Goal: Navigation & Orientation: Find specific page/section

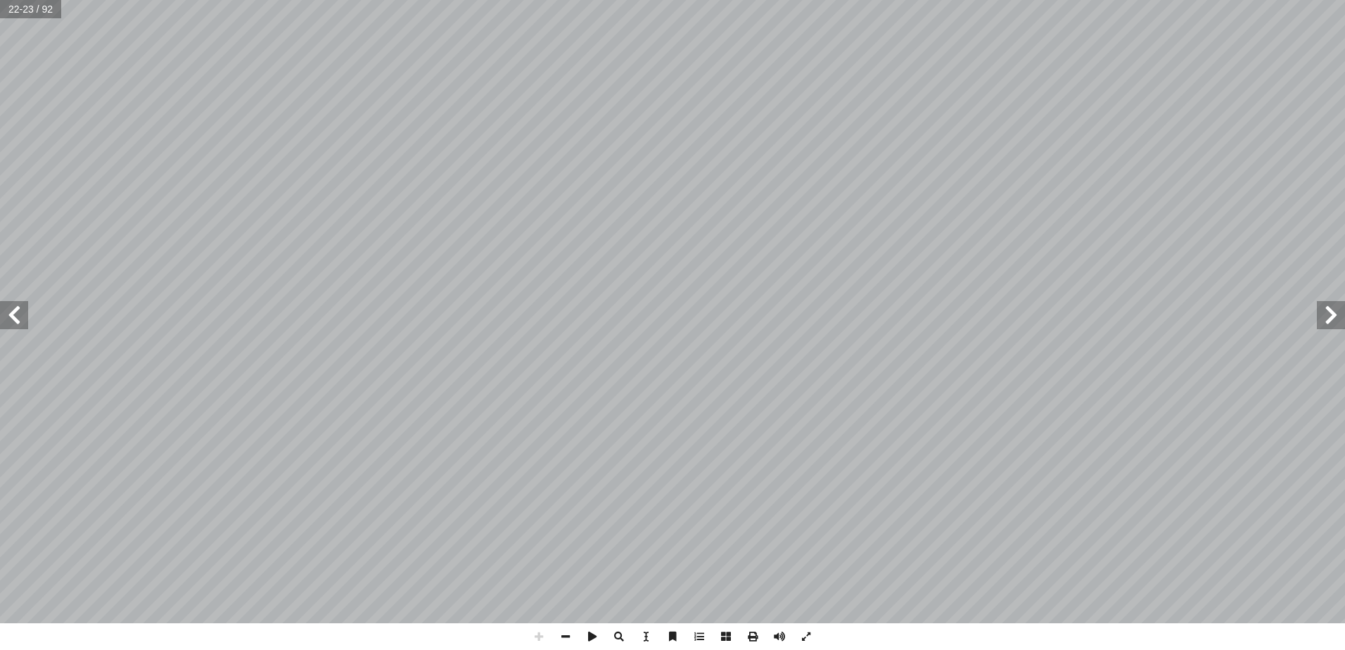
click at [1334, 325] on span at bounding box center [1331, 315] width 28 height 28
click at [8, 306] on span at bounding box center [14, 315] width 28 height 28
click at [7, 307] on span at bounding box center [14, 315] width 28 height 28
click at [1337, 321] on span at bounding box center [1331, 315] width 28 height 28
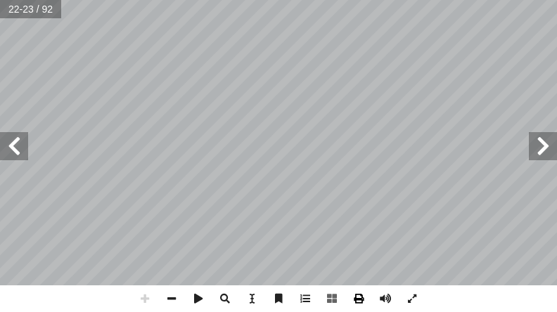
click at [369, 302] on div "١٨ ت: ْ م َّ ل َ ع َ ت � ن أ ا ِ ة ّ من قار ِّ لغربي � لجنوبي � ِ لجزء � ، في ِ…" at bounding box center [278, 156] width 557 height 312
click at [225, 0] on html "الصفحة الرئيسية الصف الأول الصف الثاني الصف الثالث الصف الرابع الصف الخامس الصف…" at bounding box center [278, 47] width 557 height 95
click at [20, 141] on span at bounding box center [14, 146] width 28 height 28
